Goal: Find specific page/section: Find specific page/section

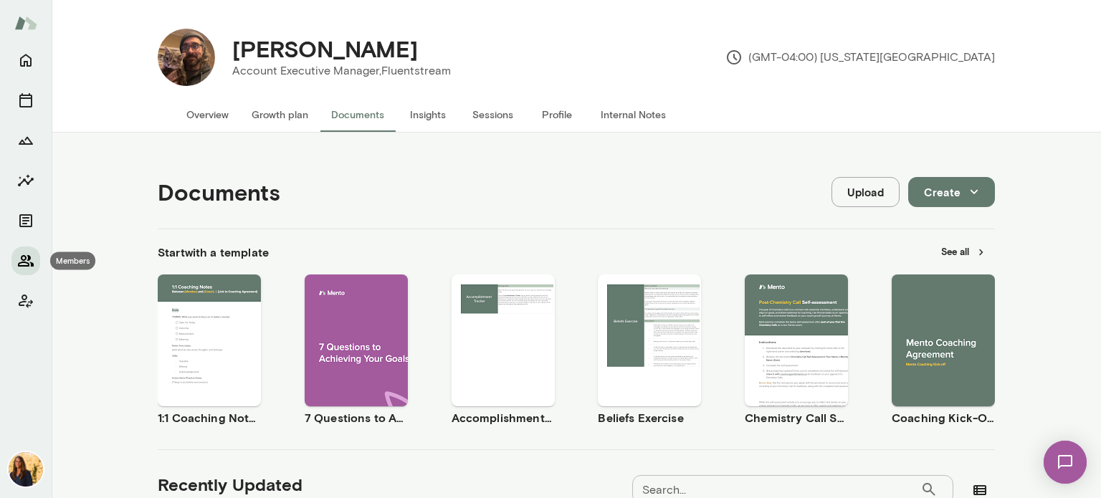
click at [27, 260] on icon "Members" at bounding box center [25, 260] width 17 height 17
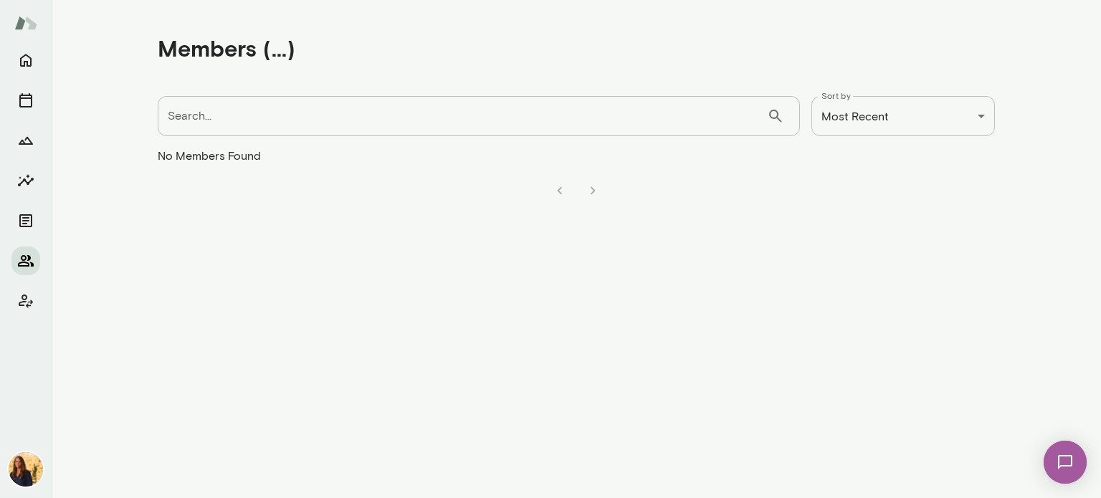
click at [27, 268] on icon "Members" at bounding box center [25, 260] width 17 height 17
click at [24, 49] on button "Home" at bounding box center [25, 60] width 29 height 29
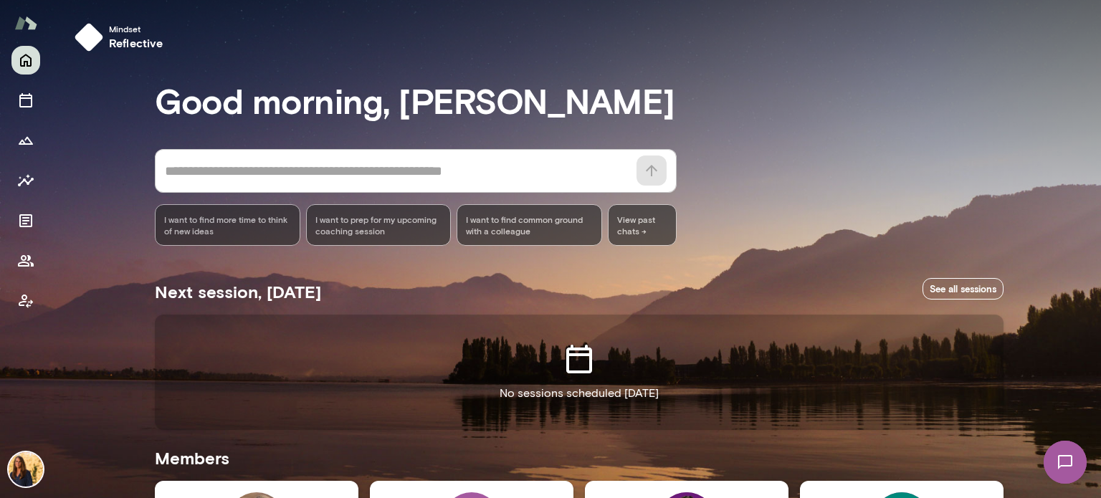
drag, startPoint x: 1093, startPoint y: 161, endPoint x: 1101, endPoint y: 249, distance: 88.5
click at [1101, 249] on div at bounding box center [550, 166] width 1101 height 332
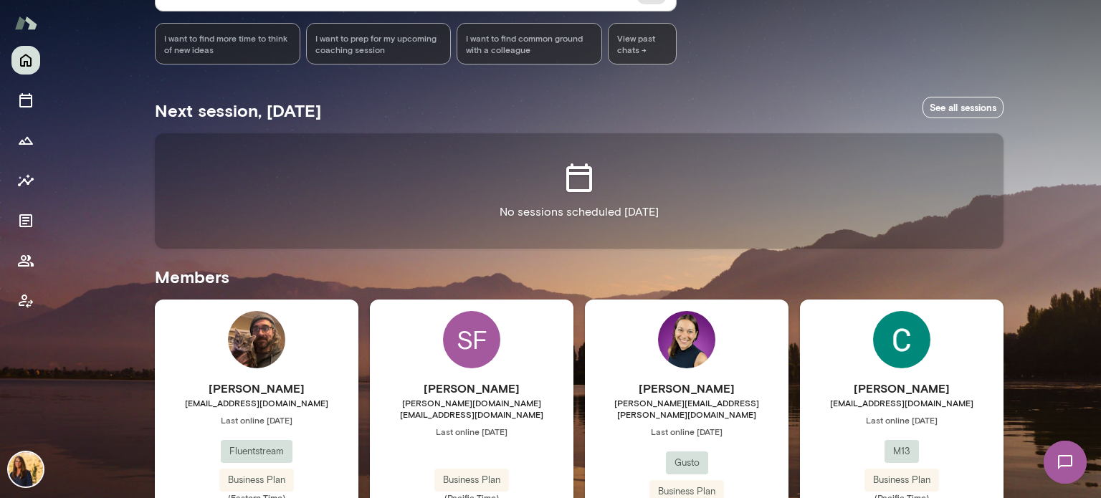
scroll to position [256, 0]
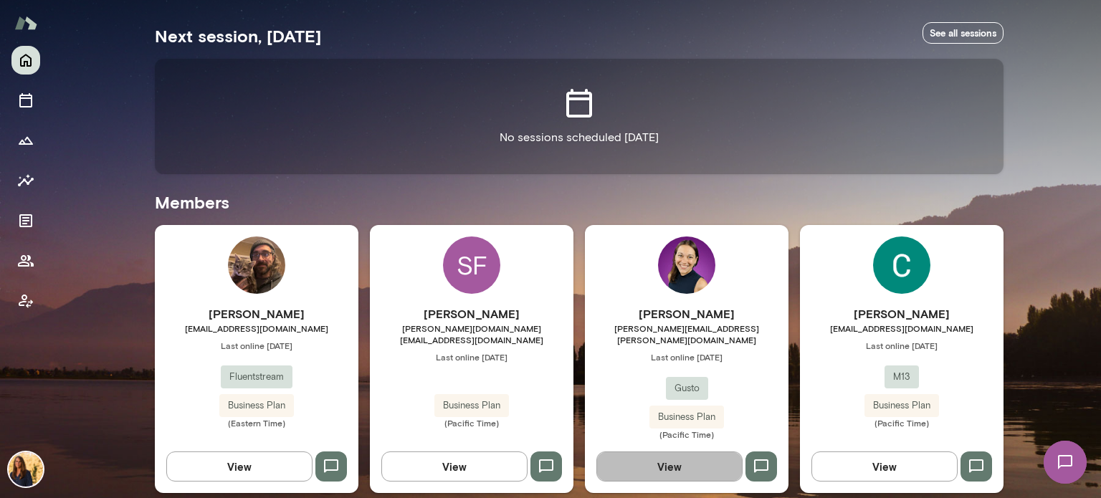
click at [664, 460] on button "View" at bounding box center [670, 467] width 146 height 30
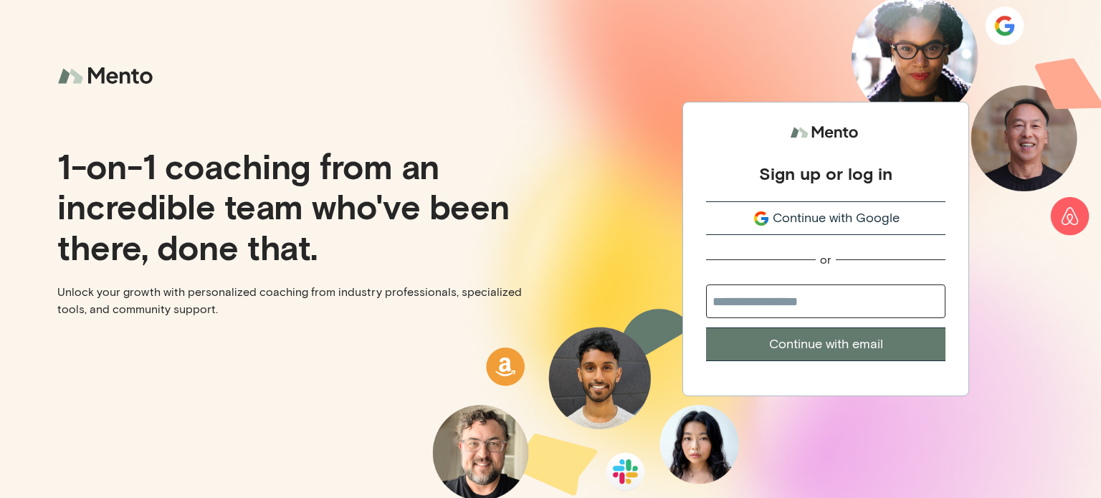
click at [848, 219] on span "Continue with Google" at bounding box center [836, 218] width 127 height 19
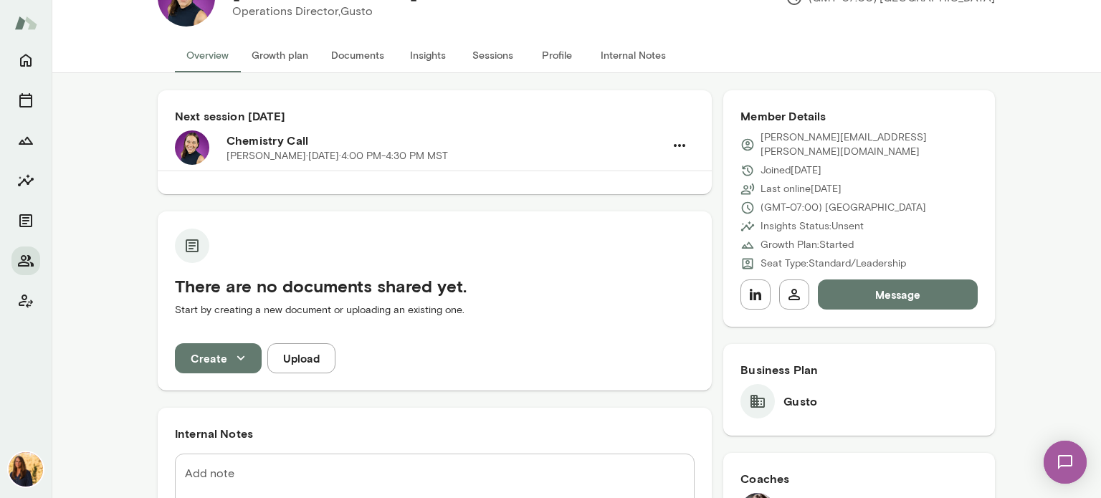
scroll to position [57, 0]
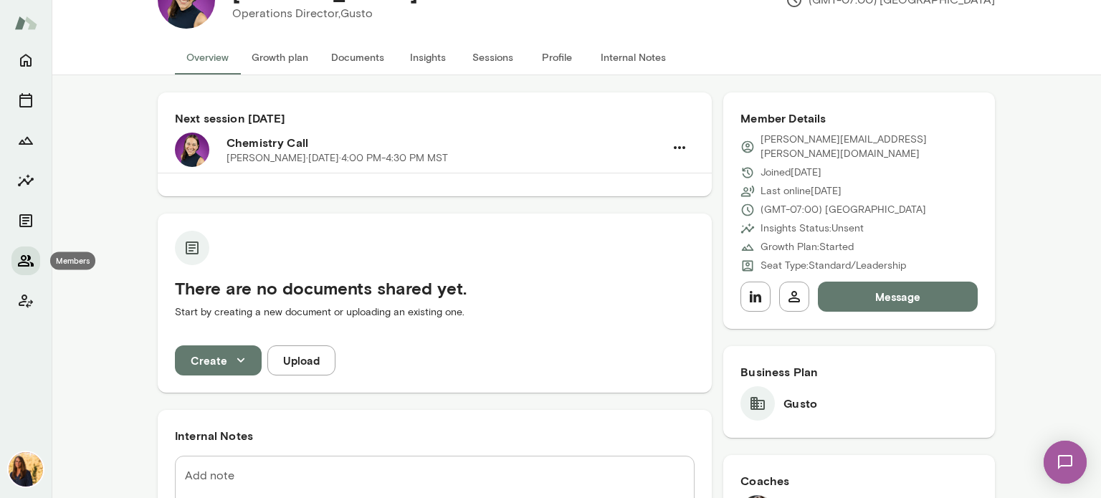
click at [21, 258] on icon "Members" at bounding box center [26, 260] width 16 height 11
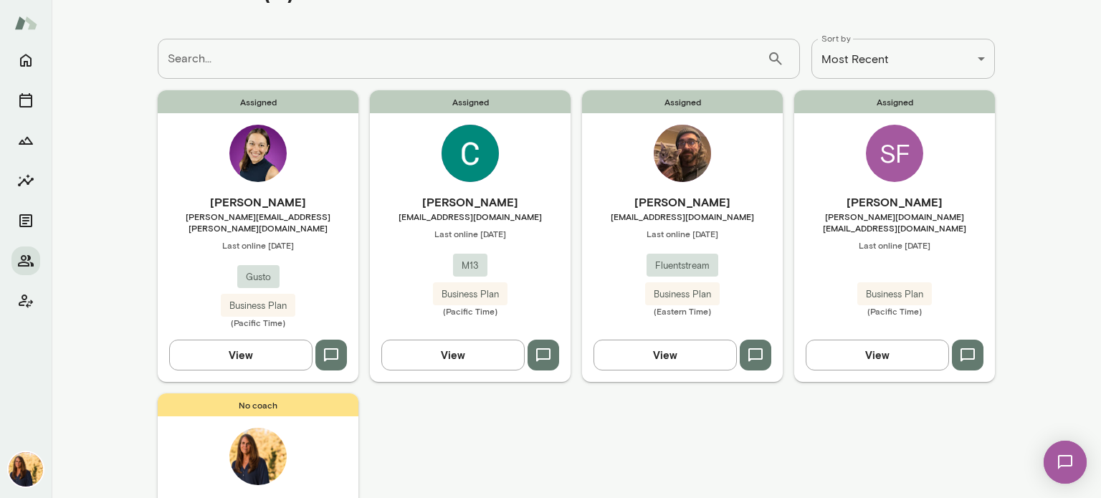
click at [442, 340] on button "View" at bounding box center [452, 355] width 143 height 30
